Goal: Task Accomplishment & Management: Manage account settings

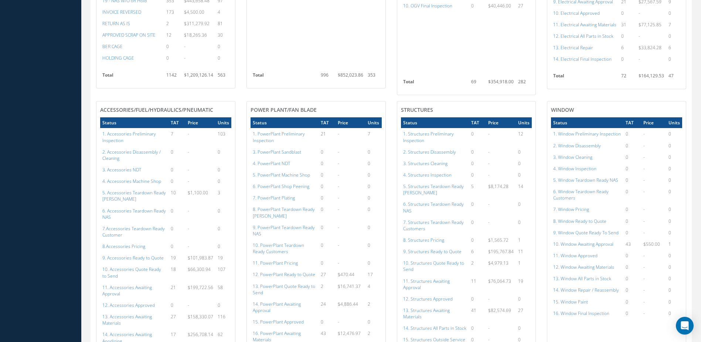
scroll to position [591, 0]
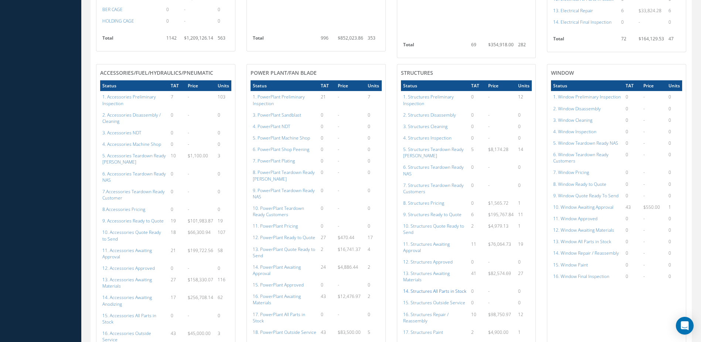
click at [444, 289] on a=154&excludeInternalCustomer=false&excludeInvoicedOrClosed=true&shop_id=3&filtersHidded"] "14. Structures All Parts in Stock" at bounding box center [434, 291] width 63 height 6
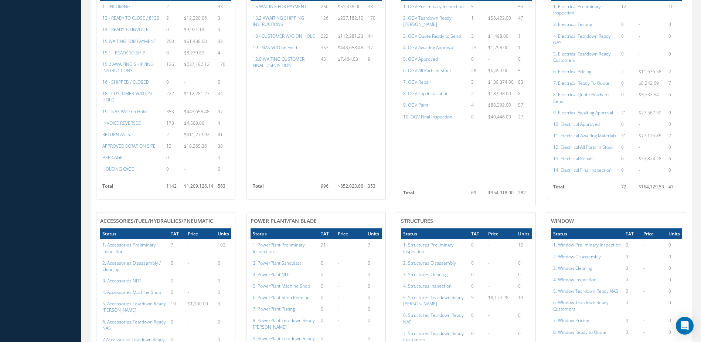
scroll to position [296, 0]
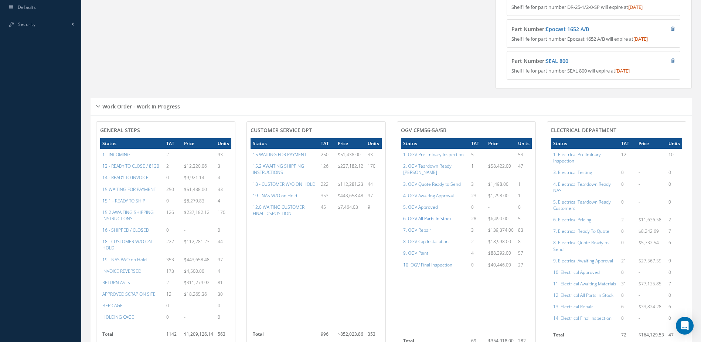
click at [431, 216] on a=79&excludeInternalCustomer=false&excludeInvoicedOrClosed=true&shop_id=15&filtersHidded"] "6. OGV All Parts in Stock" at bounding box center [427, 218] width 48 height 6
click at [582, 298] on a=98&excludeInternalCustomer=false&excludeInvoicedOrClosed=true&shop_id=13&filtersHidded"] "12. Electrical All Parts in Stock" at bounding box center [583, 295] width 60 height 6
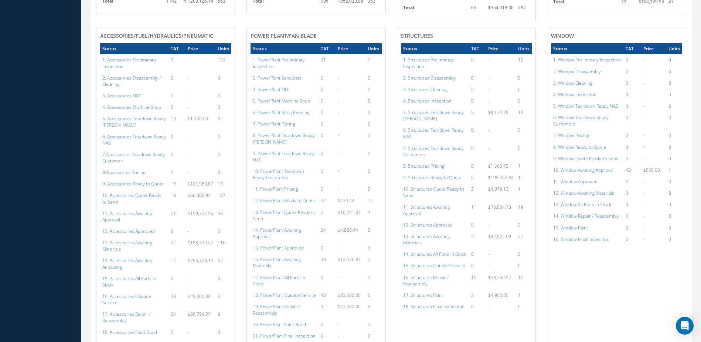
scroll to position [739, 0]
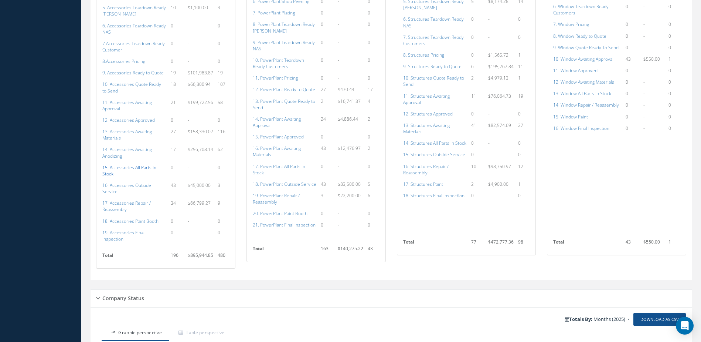
click at [123, 164] on a=115&excludeInternalCustomer=false&excludeInvoicedOrClosed=true&shop_id=14&filtersHidded"] "15. Accessories All Parts in Stock" at bounding box center [129, 170] width 54 height 13
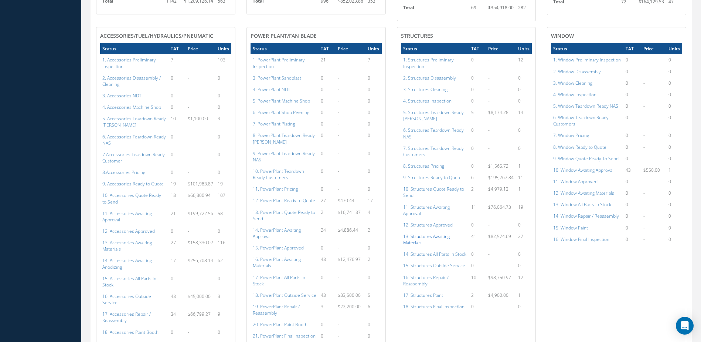
scroll to position [776, 0]
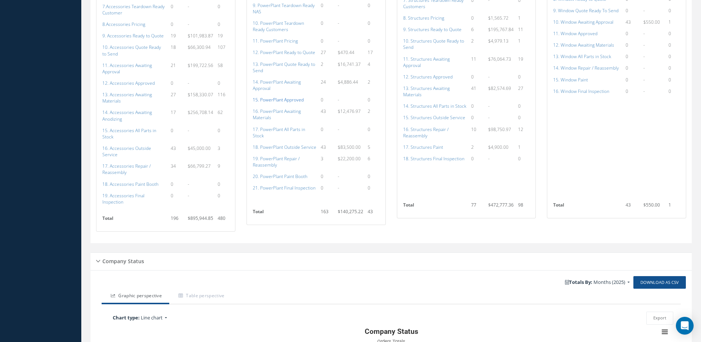
click at [275, 100] on a=134&excludeInternalCustomer=false&excludeInvoicedOrClosed=true&shop_id=15&filtersHidded"] "15. PowerPlant Approved" at bounding box center [278, 99] width 51 height 6
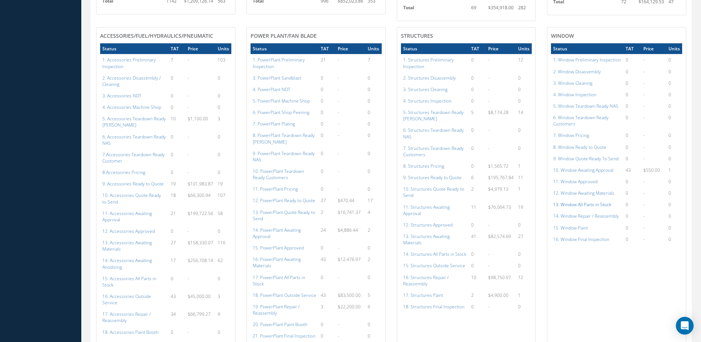
click at [589, 204] on a=171&excludeInternalCustomer=false&excludeInvoicedOrClosed=true&shop_id=16&filtersHidded"] "13. Window All Parts in Stock" at bounding box center [582, 204] width 58 height 6
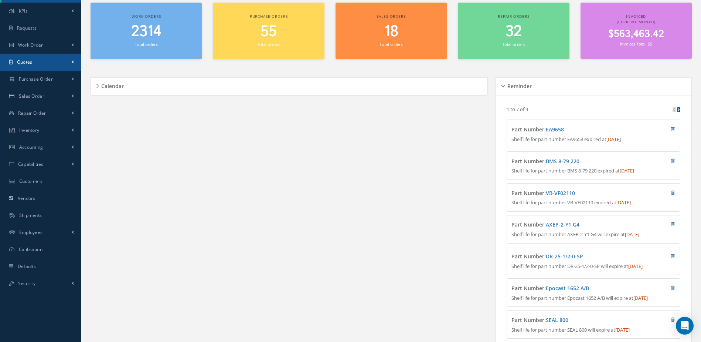
scroll to position [0, 0]
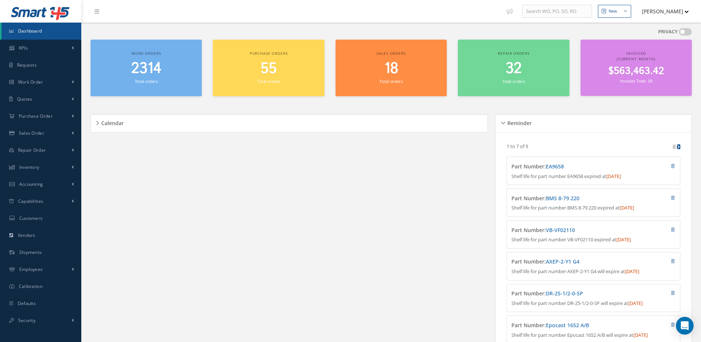
click at [31, 33] on span "Dashboard" at bounding box center [30, 31] width 24 height 6
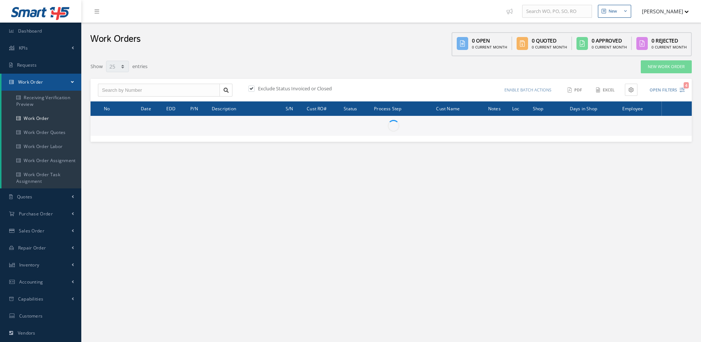
select select "25"
type input "All Work Request"
type input "All Work Performed"
type input "All Status"
type input "WO Part Status"
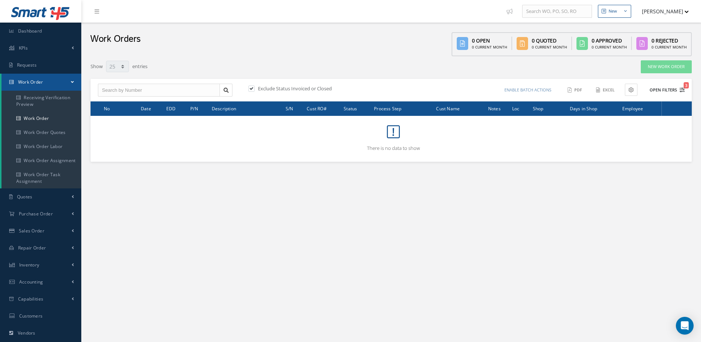
click at [659, 86] on button "Open Filters 3" at bounding box center [664, 90] width 42 height 12
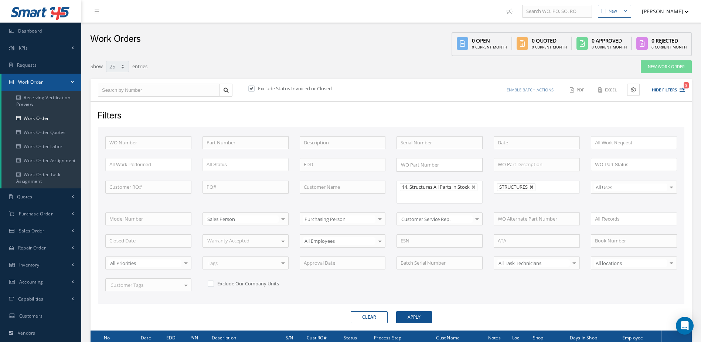
click at [533, 187] on link at bounding box center [532, 187] width 4 height 4
type input "All Shops"
click at [427, 316] on button "Apply" at bounding box center [414, 317] width 36 height 12
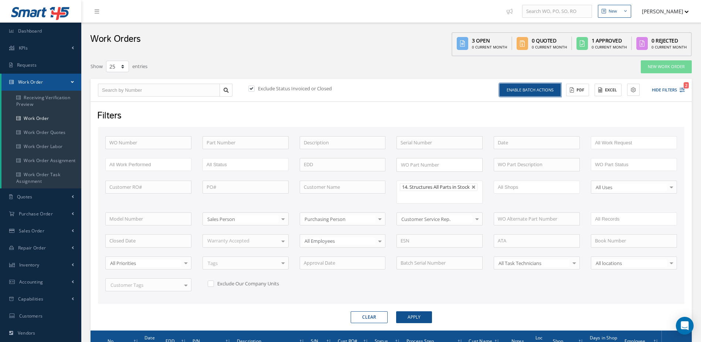
click at [524, 90] on button "Enable batch actions" at bounding box center [530, 90] width 61 height 13
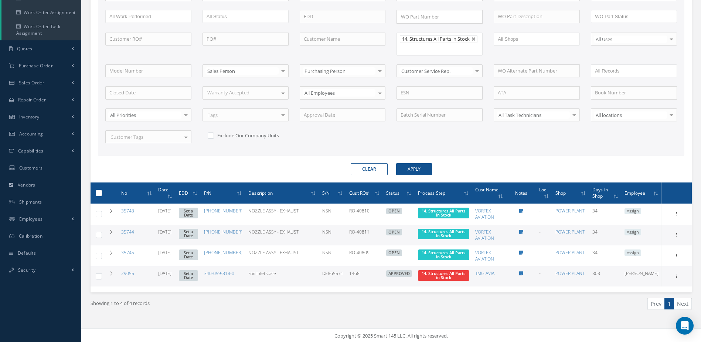
click at [102, 196] on label at bounding box center [102, 192] width 0 height 6
click at [98, 196] on input "checkbox" at bounding box center [99, 193] width 5 height 5
checkbox input "true"
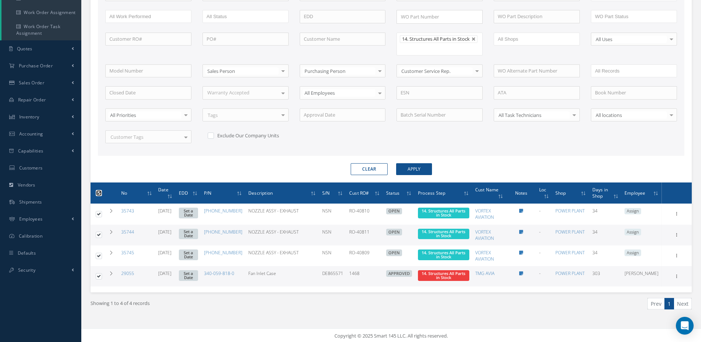
checkbox input "true"
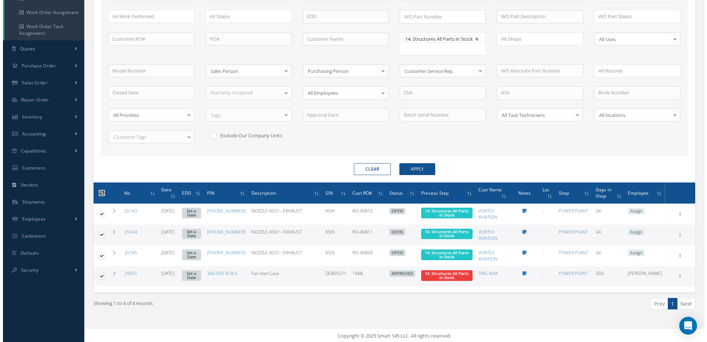
scroll to position [0, 0]
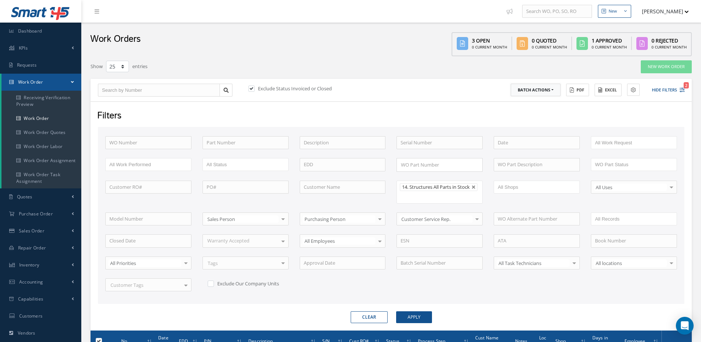
click at [549, 95] on button "Batch Actions" at bounding box center [536, 90] width 50 height 13
click at [540, 102] on link "Update Work Orders" at bounding box center [540, 102] width 59 height 10
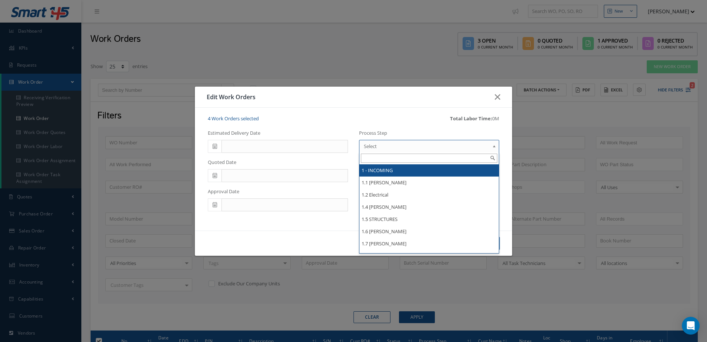
click at [435, 149] on span "Select" at bounding box center [427, 146] width 126 height 9
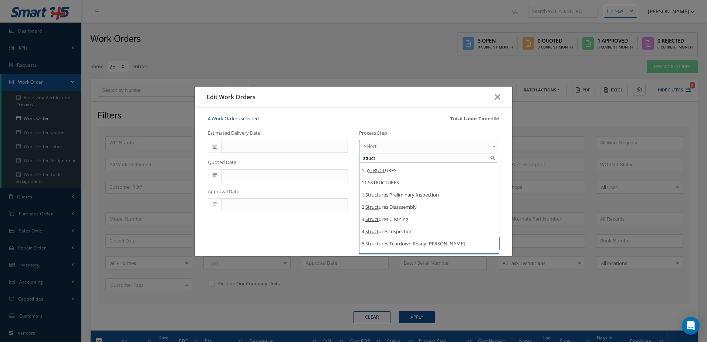
type input "struct"
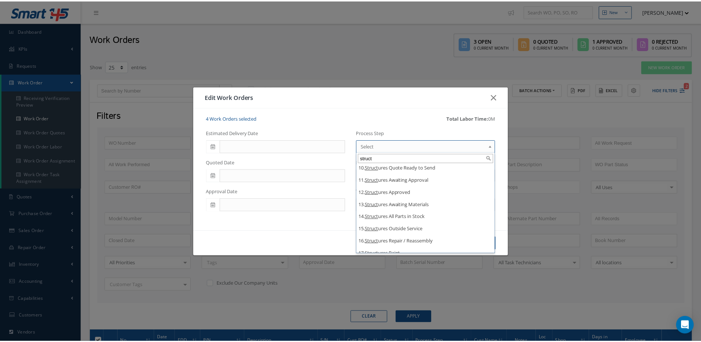
scroll to position [155, 0]
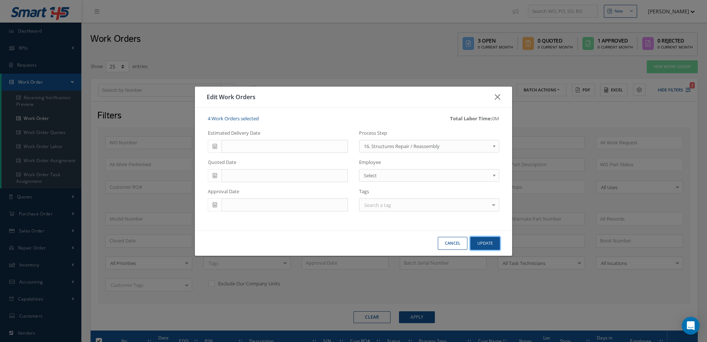
click at [476, 242] on button "Update" at bounding box center [485, 243] width 30 height 13
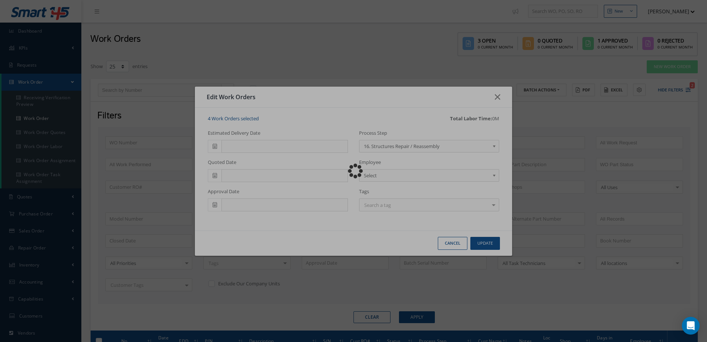
checkbox input "false"
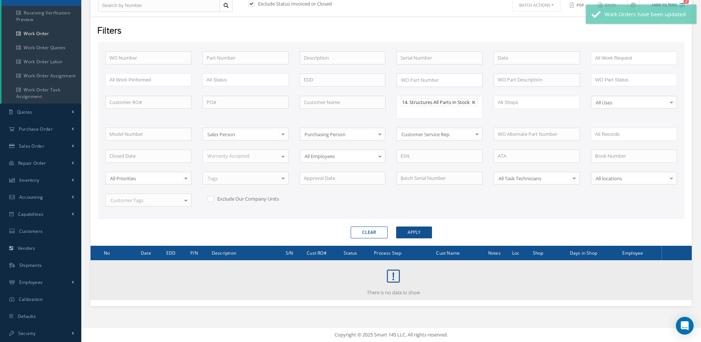
scroll to position [0, 0]
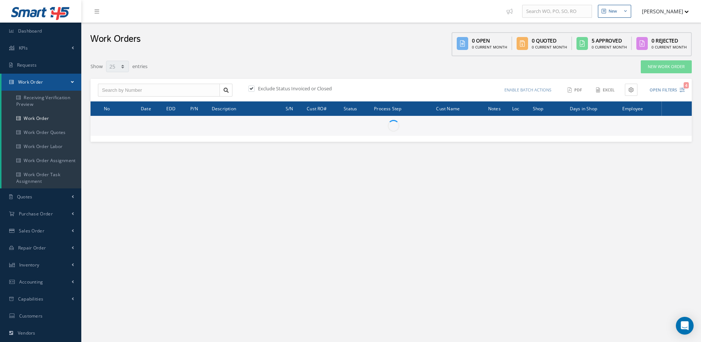
select select "25"
type input "All Work Request"
type input "All Work Performed"
type input "All Status"
type input "WO Part Status"
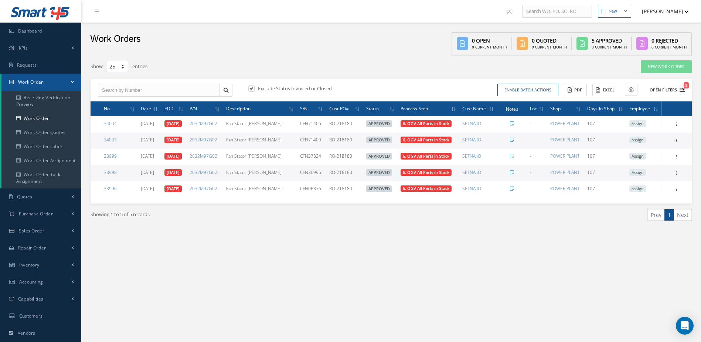
click at [658, 91] on button "Open Filters 3" at bounding box center [664, 90] width 42 height 12
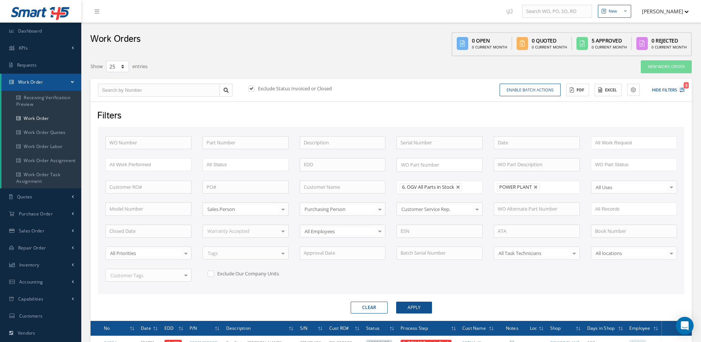
click at [536, 187] on link at bounding box center [536, 187] width 4 height 4
type input "All Shops"
click at [415, 309] on button "Apply" at bounding box center [414, 307] width 36 height 12
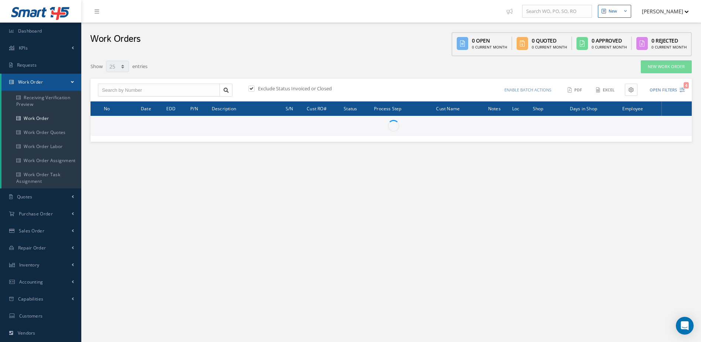
select select "25"
type input "All Work Request"
type input "All Work Performed"
type input "All Status"
type input "WO Part Status"
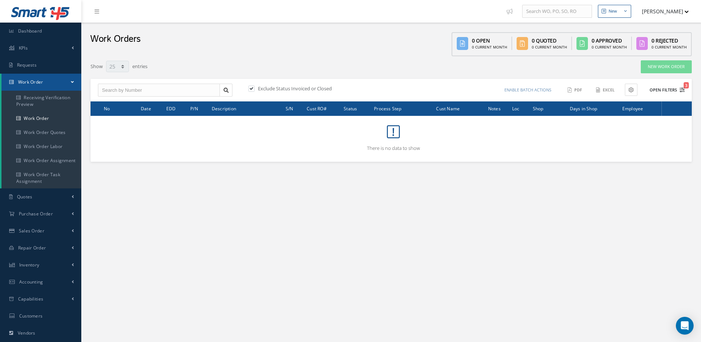
click at [660, 91] on button "Open Filters 3" at bounding box center [664, 90] width 42 height 12
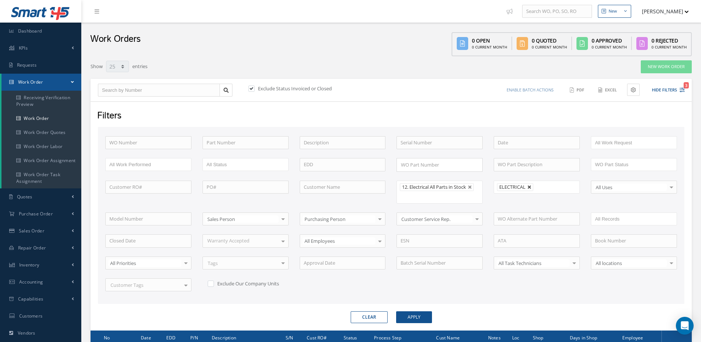
click at [529, 186] on link at bounding box center [529, 187] width 4 height 4
type input "All Shops"
click at [417, 315] on button "Apply" at bounding box center [414, 317] width 36 height 12
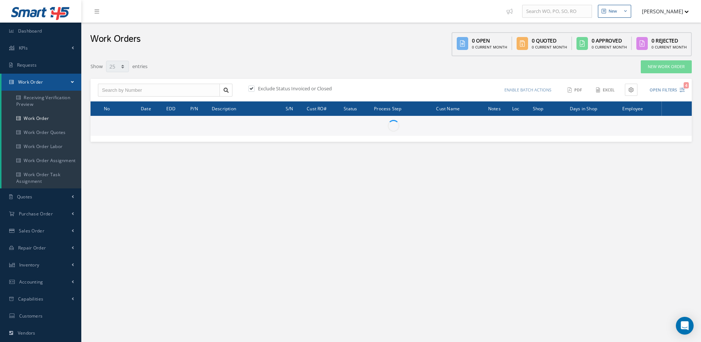
select select "25"
type input "All Work Request"
type input "All Work Performed"
type input "All Status"
type input "WO Part Status"
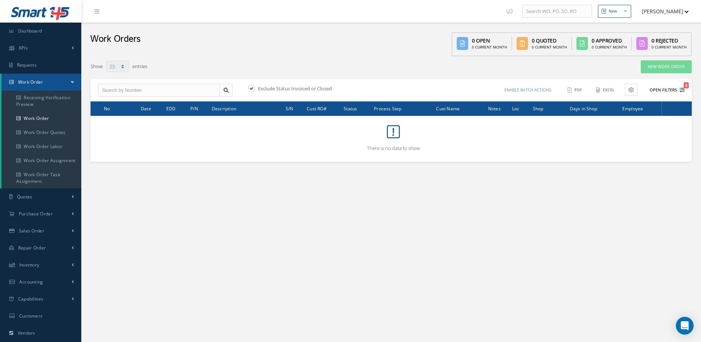
click at [659, 90] on button "Open Filters 3" at bounding box center [664, 90] width 42 height 12
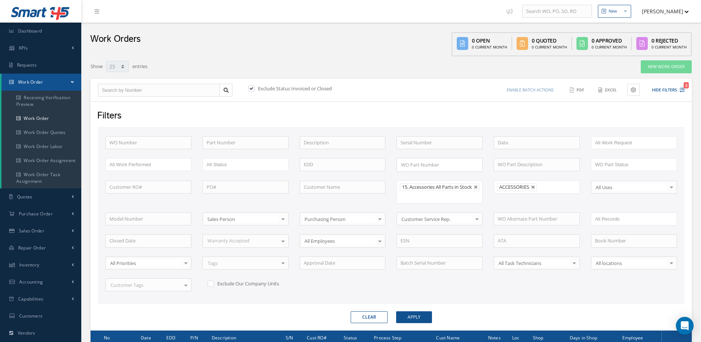
click at [534, 190] on li "ACCESSORIES" at bounding box center [517, 187] width 40 height 8
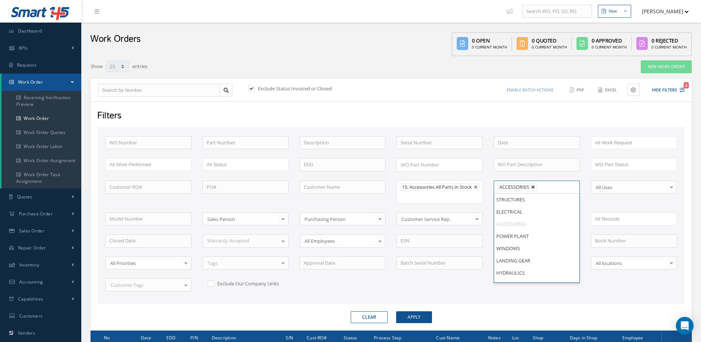
click at [532, 187] on link at bounding box center [533, 187] width 4 height 4
click at [419, 323] on button "Apply" at bounding box center [414, 317] width 36 height 12
type input "All Shops"
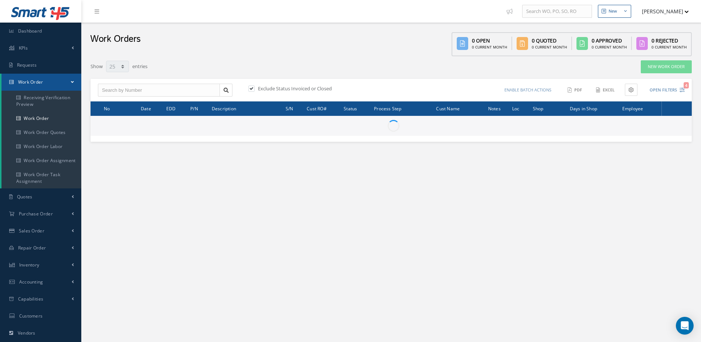
select select "25"
type input "All Work Request"
type input "All Work Performed"
type input "All Status"
type input "WO Part Status"
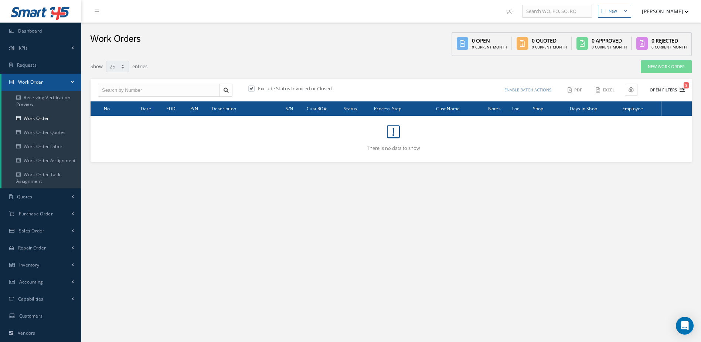
click at [663, 89] on button "Open Filters 3" at bounding box center [664, 90] width 42 height 12
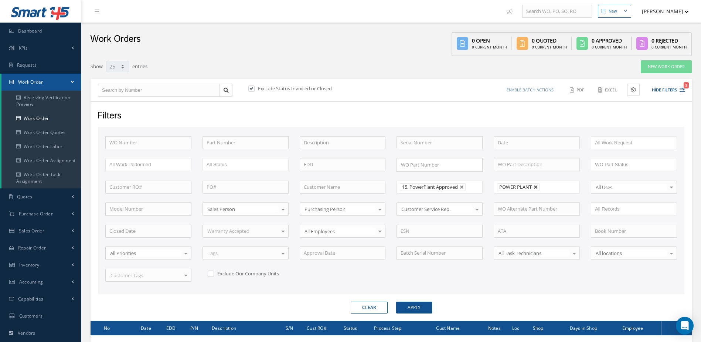
click at [536, 189] on link at bounding box center [536, 187] width 4 height 4
type input "All Shops"
click at [417, 308] on button "Apply" at bounding box center [414, 307] width 36 height 12
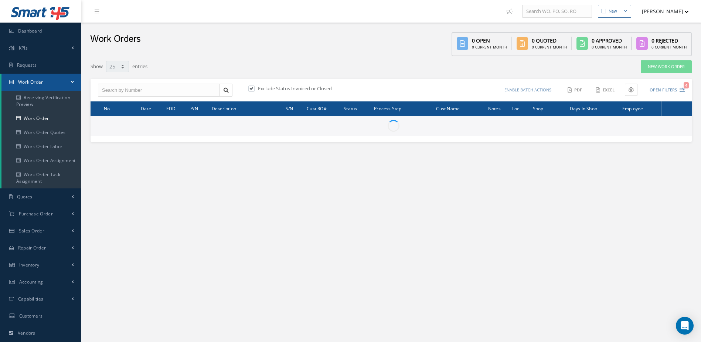
select select "25"
type input "All Work Request"
type input "All Work Performed"
type input "All Status"
type input "WO Part Status"
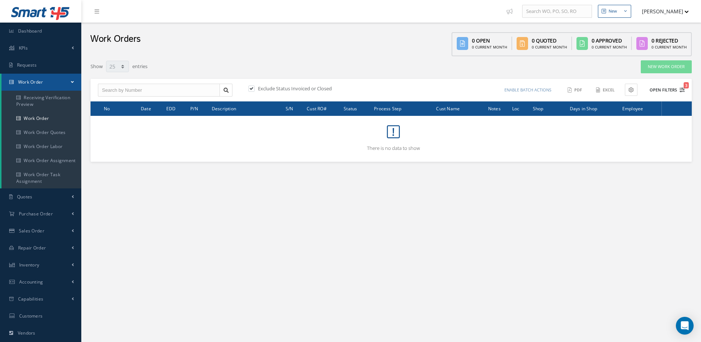
click at [658, 88] on button "Open Filters 3" at bounding box center [664, 90] width 42 height 12
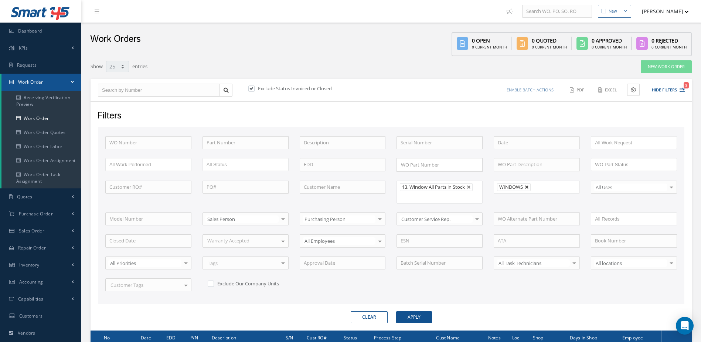
click at [527, 187] on link at bounding box center [527, 187] width 4 height 4
type input "All Shops"
click at [399, 310] on form "WO Number Part Number Description Serial Number BENCH CHECK BER CADMIUM PLATE C…" at bounding box center [391, 225] width 587 height 196
click at [409, 317] on button "Apply" at bounding box center [414, 317] width 36 height 12
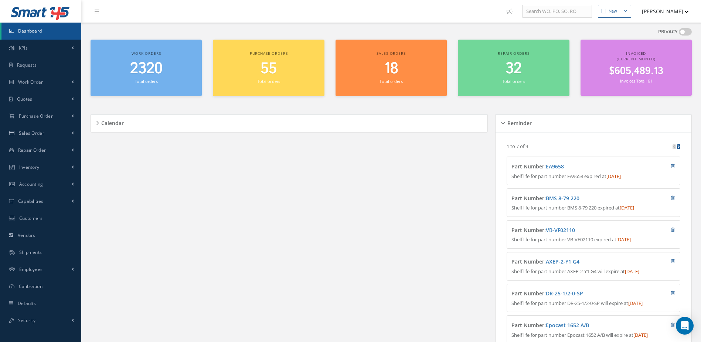
click at [150, 65] on span "2320" at bounding box center [146, 68] width 33 height 21
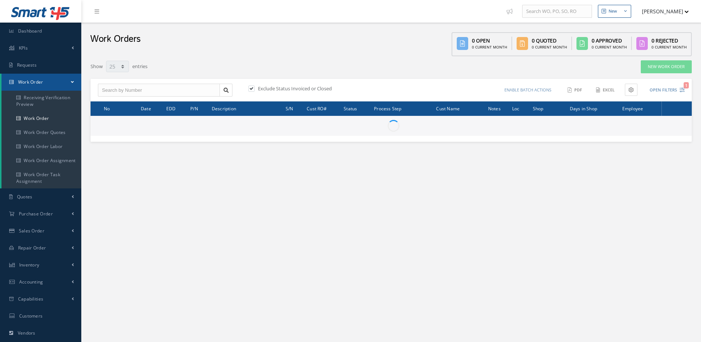
select select "25"
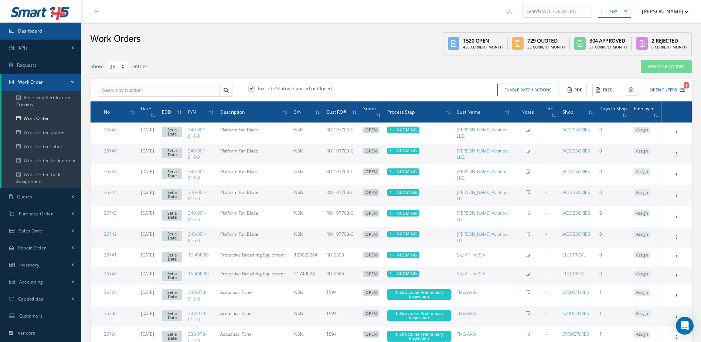
click at [64, 31] on link "Dashboard" at bounding box center [40, 31] width 81 height 17
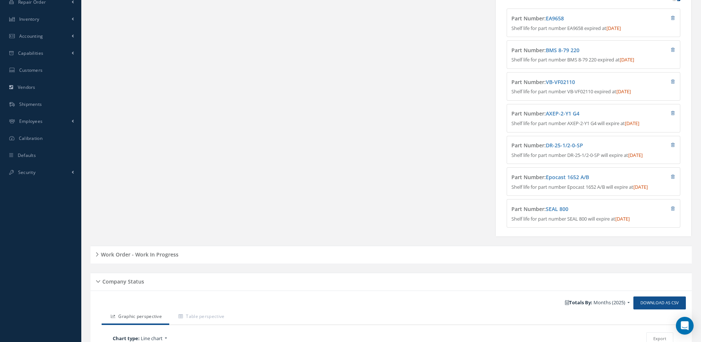
scroll to position [333, 0]
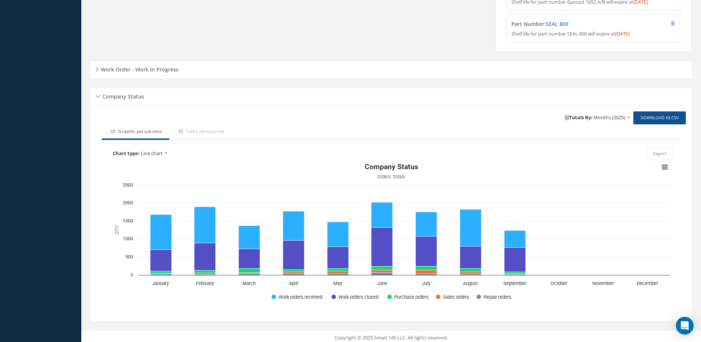
click at [147, 71] on h5 "Work Order - Work In Progress" at bounding box center [139, 68] width 80 height 9
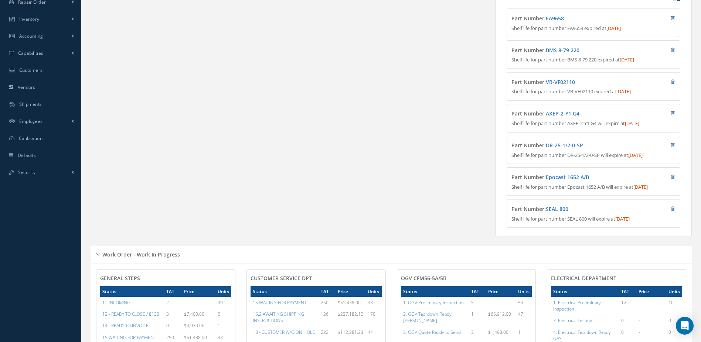
scroll to position [0, 0]
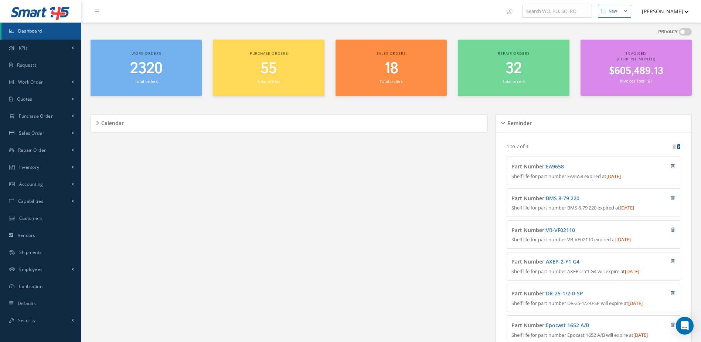
click at [150, 67] on span "2320" at bounding box center [146, 68] width 33 height 21
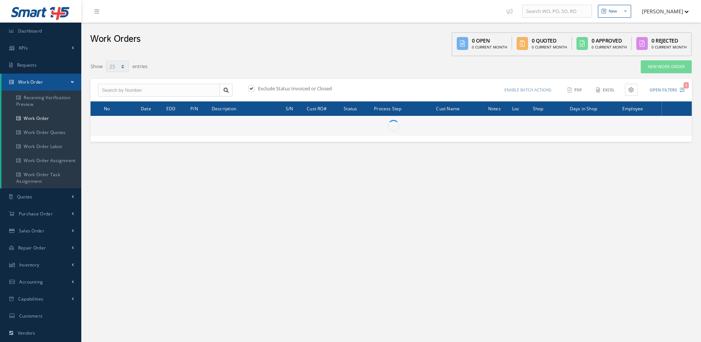
select select "25"
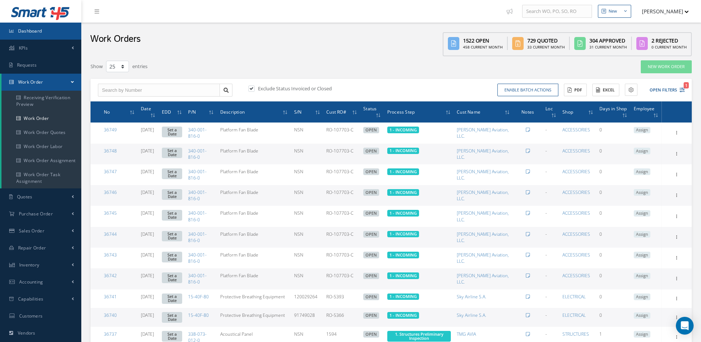
click at [34, 27] on link "Dashboard" at bounding box center [40, 31] width 81 height 17
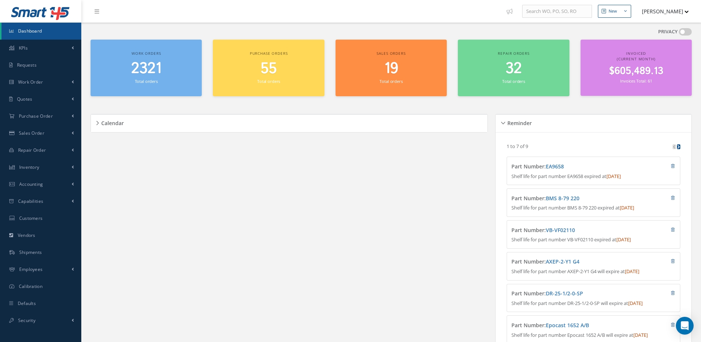
click at [24, 27] on link "Dashboard" at bounding box center [41, 31] width 80 height 17
click at [20, 28] on span "Dashboard" at bounding box center [30, 31] width 24 height 6
